Goal: Communication & Community: Answer question/provide support

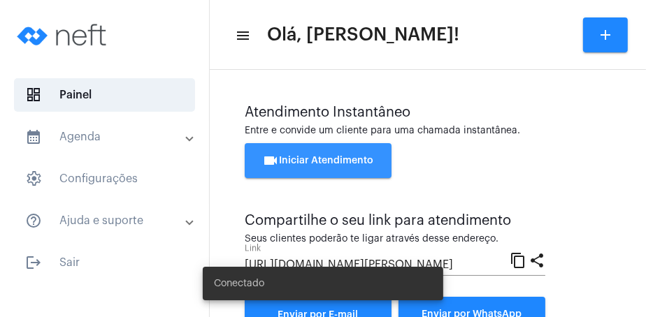
click at [348, 161] on span "videocam Iniciar Atendimento" at bounding box center [318, 161] width 111 height 10
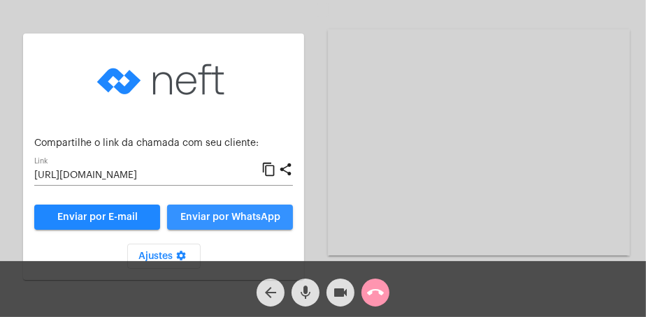
click at [269, 211] on button "Enviar por WhatsApp" at bounding box center [230, 217] width 126 height 25
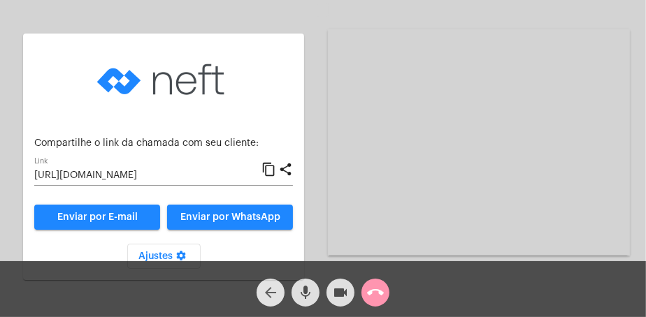
click at [263, 287] on mat-icon "arrow_back" at bounding box center [270, 293] width 17 height 17
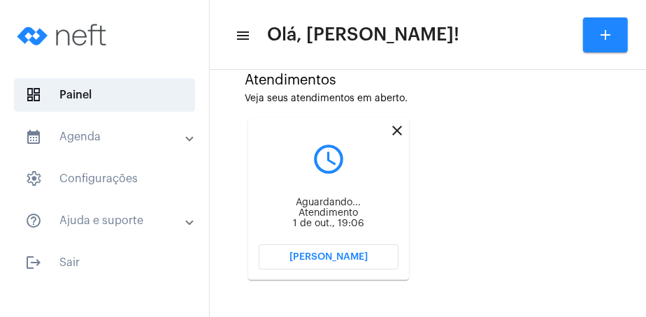
scroll to position [384, 0]
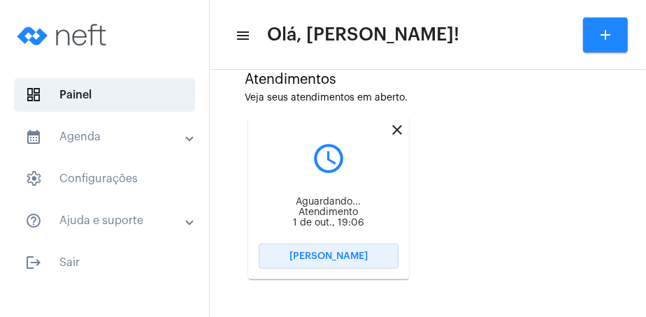
click at [373, 257] on button "[PERSON_NAME]" at bounding box center [329, 256] width 140 height 25
